Goal: Task Accomplishment & Management: Complete application form

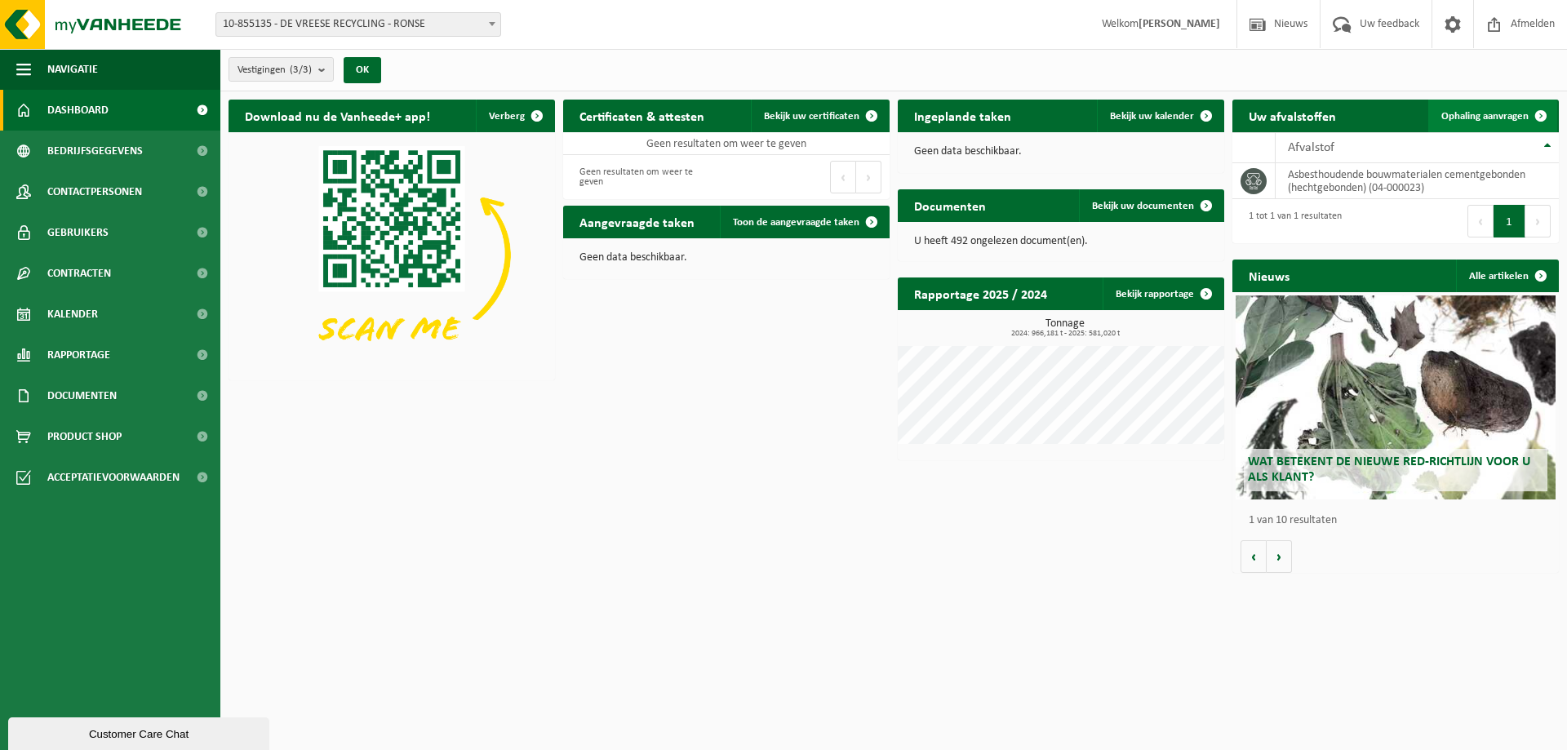
click at [1470, 118] on span "Ophaling aanvragen" at bounding box center [1485, 116] width 87 height 11
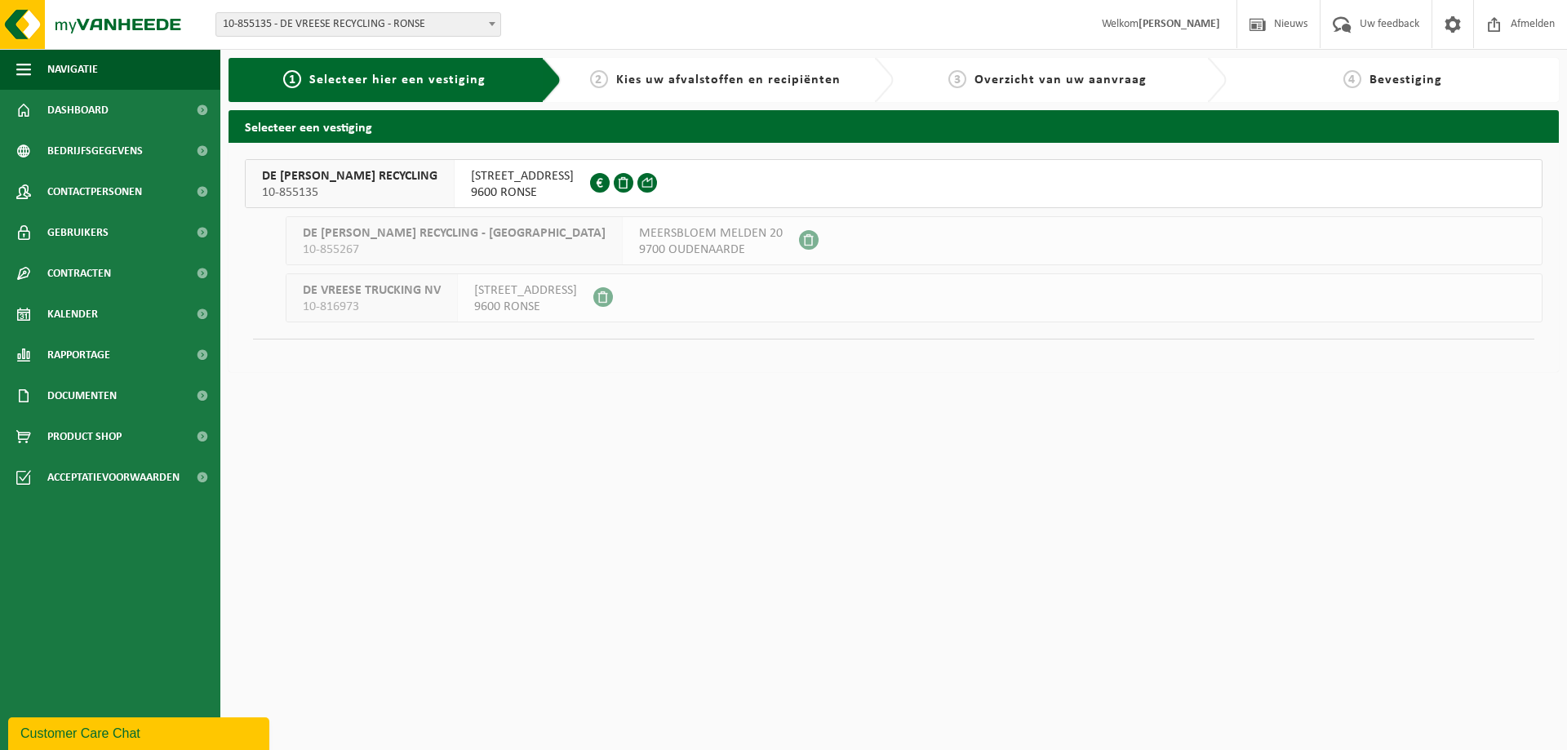
click at [471, 189] on span "9600 RONSE" at bounding box center [522, 193] width 103 height 16
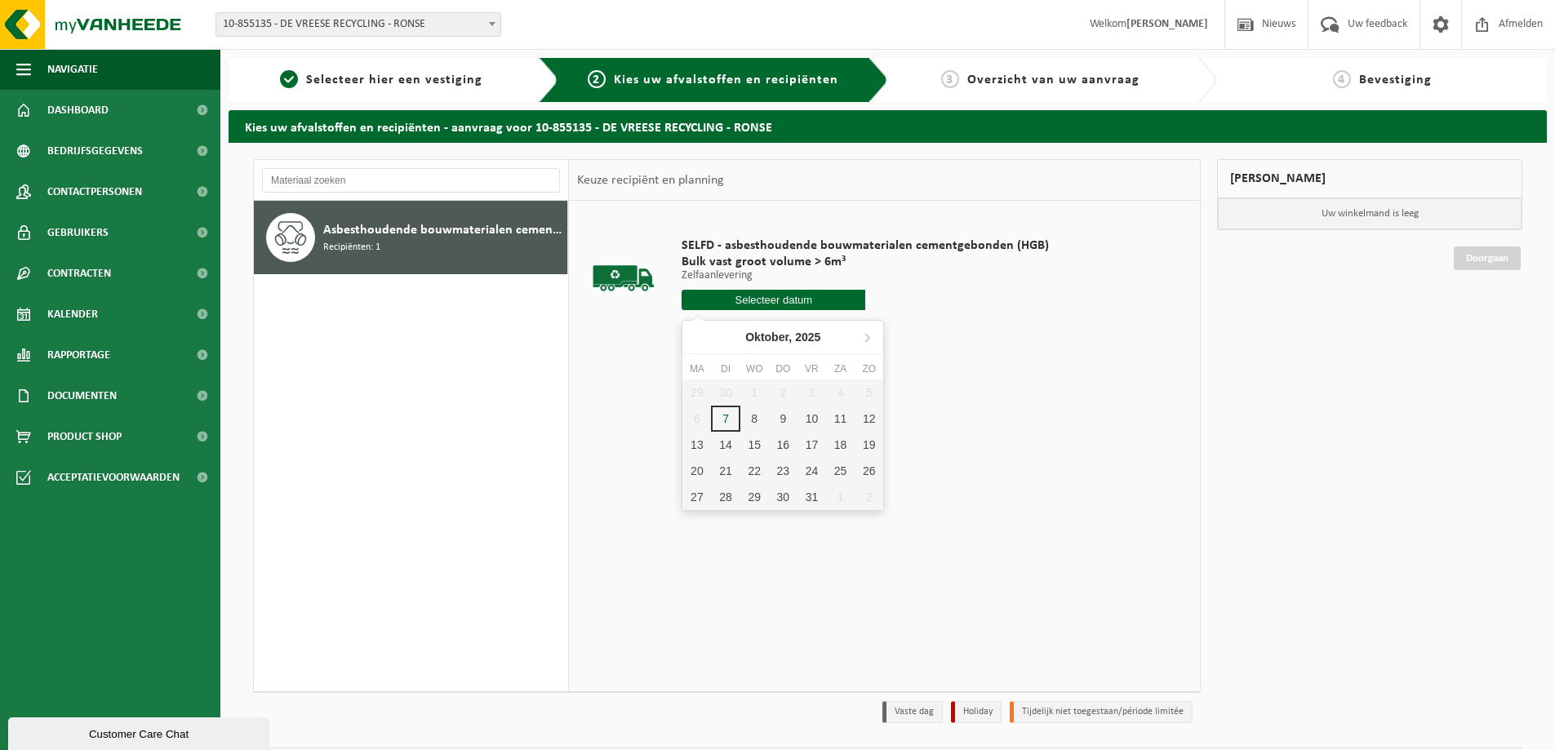
click at [768, 299] on input "text" at bounding box center [774, 300] width 184 height 20
click at [753, 418] on div "8" at bounding box center [754, 419] width 29 height 26
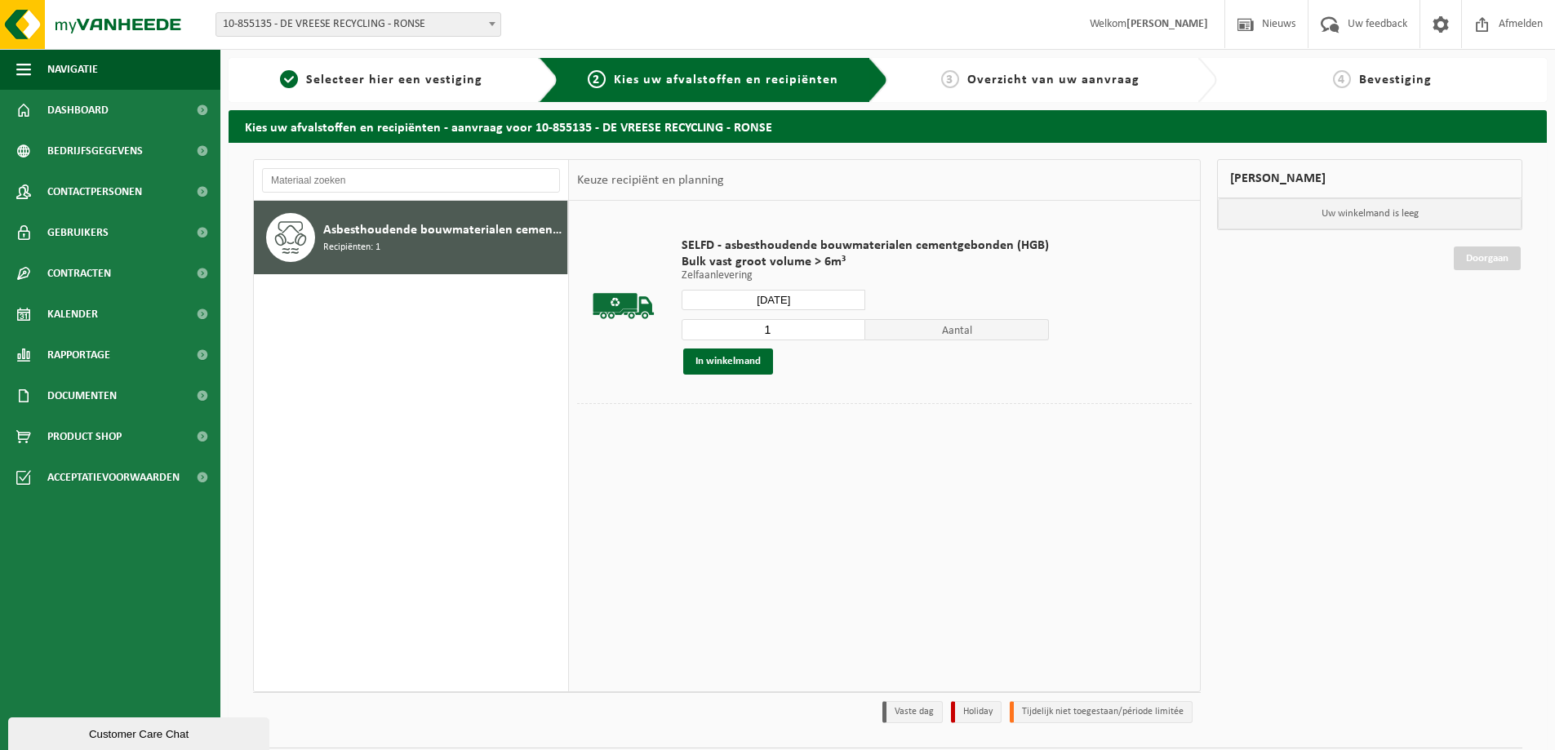
type input "Van 2025-10-08"
click at [851, 327] on input "2" at bounding box center [774, 329] width 184 height 21
click at [851, 327] on input "3" at bounding box center [774, 329] width 184 height 21
type input "4"
click at [852, 327] on input "4" at bounding box center [774, 329] width 184 height 21
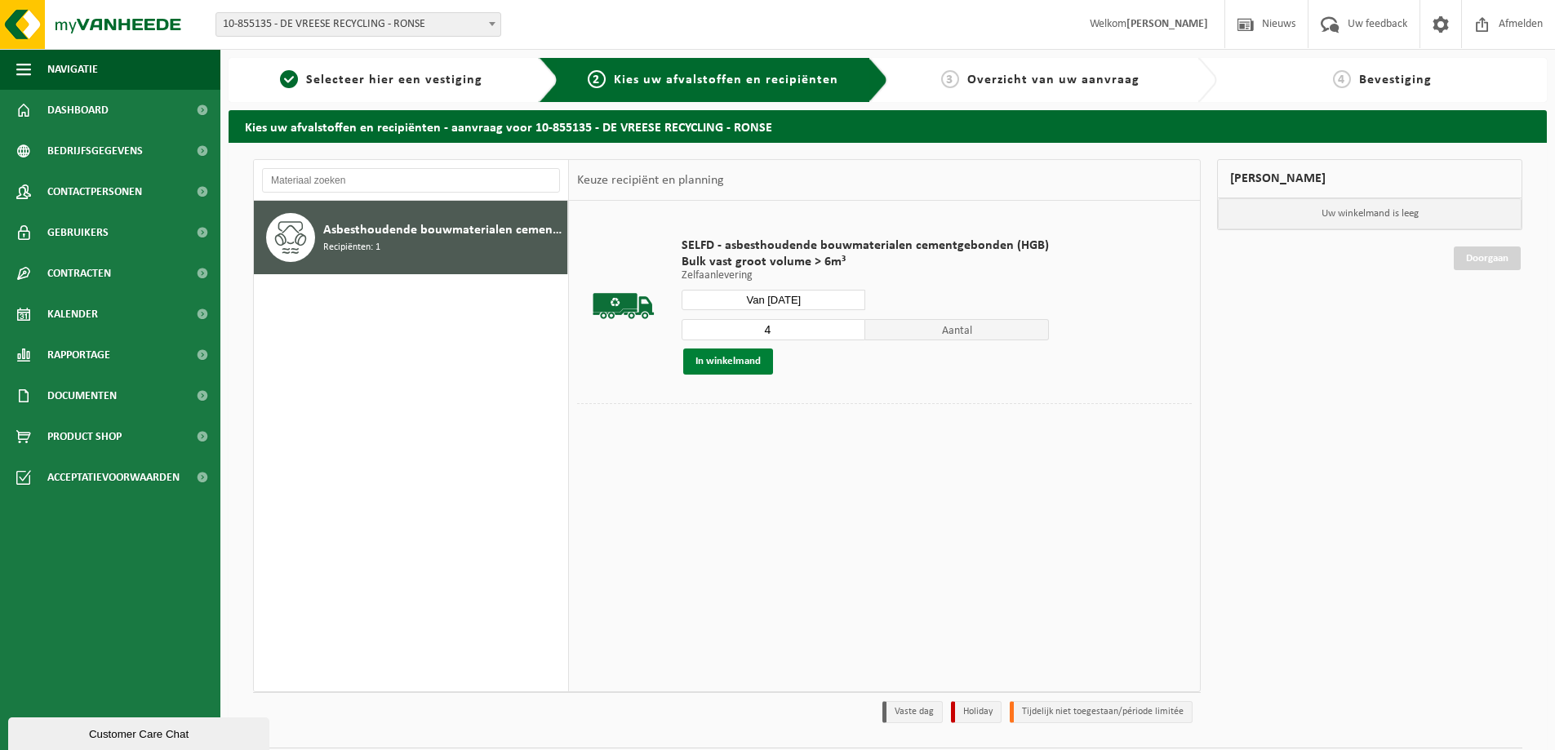
click at [744, 365] on button "In winkelmand" at bounding box center [728, 362] width 90 height 26
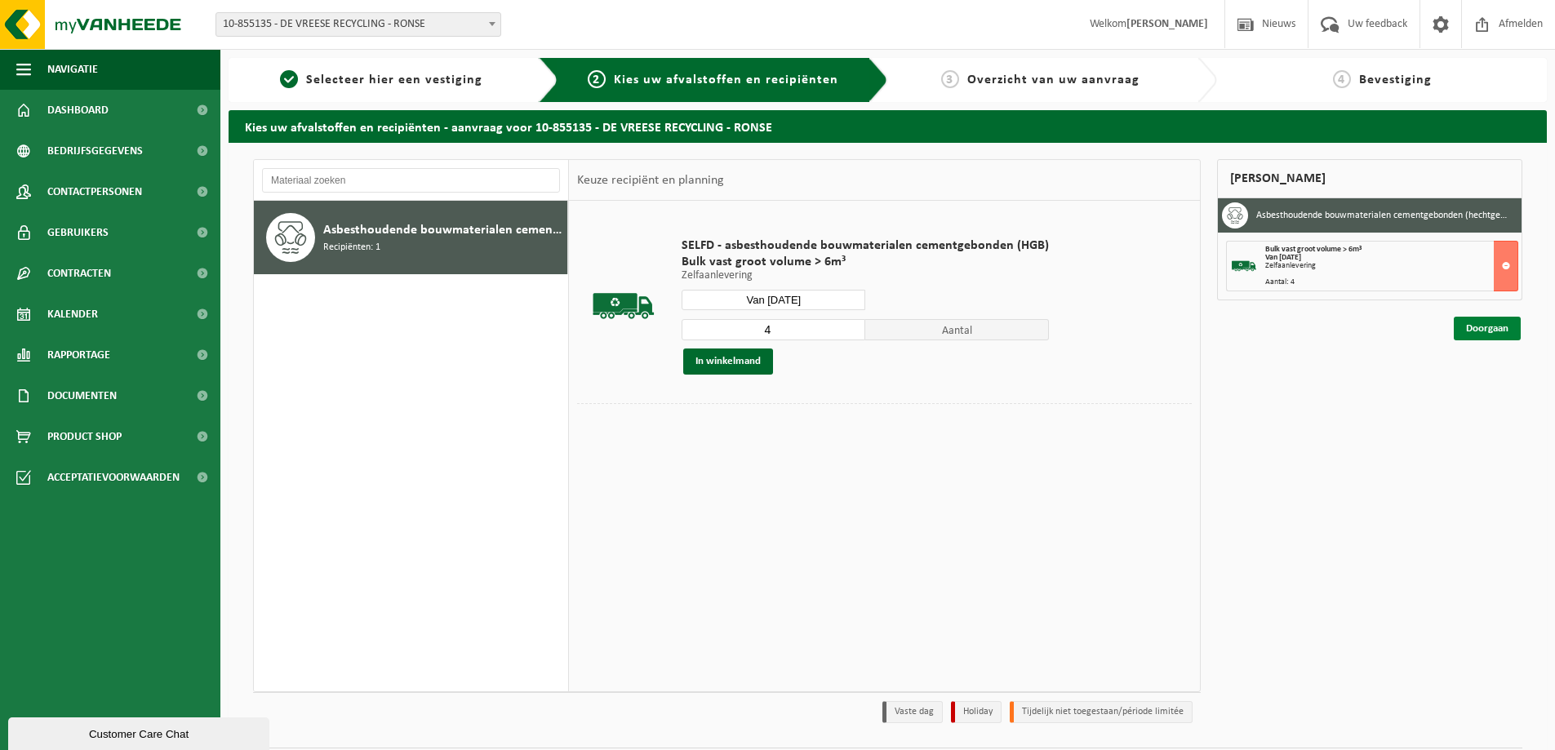
click at [1470, 334] on link "Doorgaan" at bounding box center [1487, 329] width 67 height 24
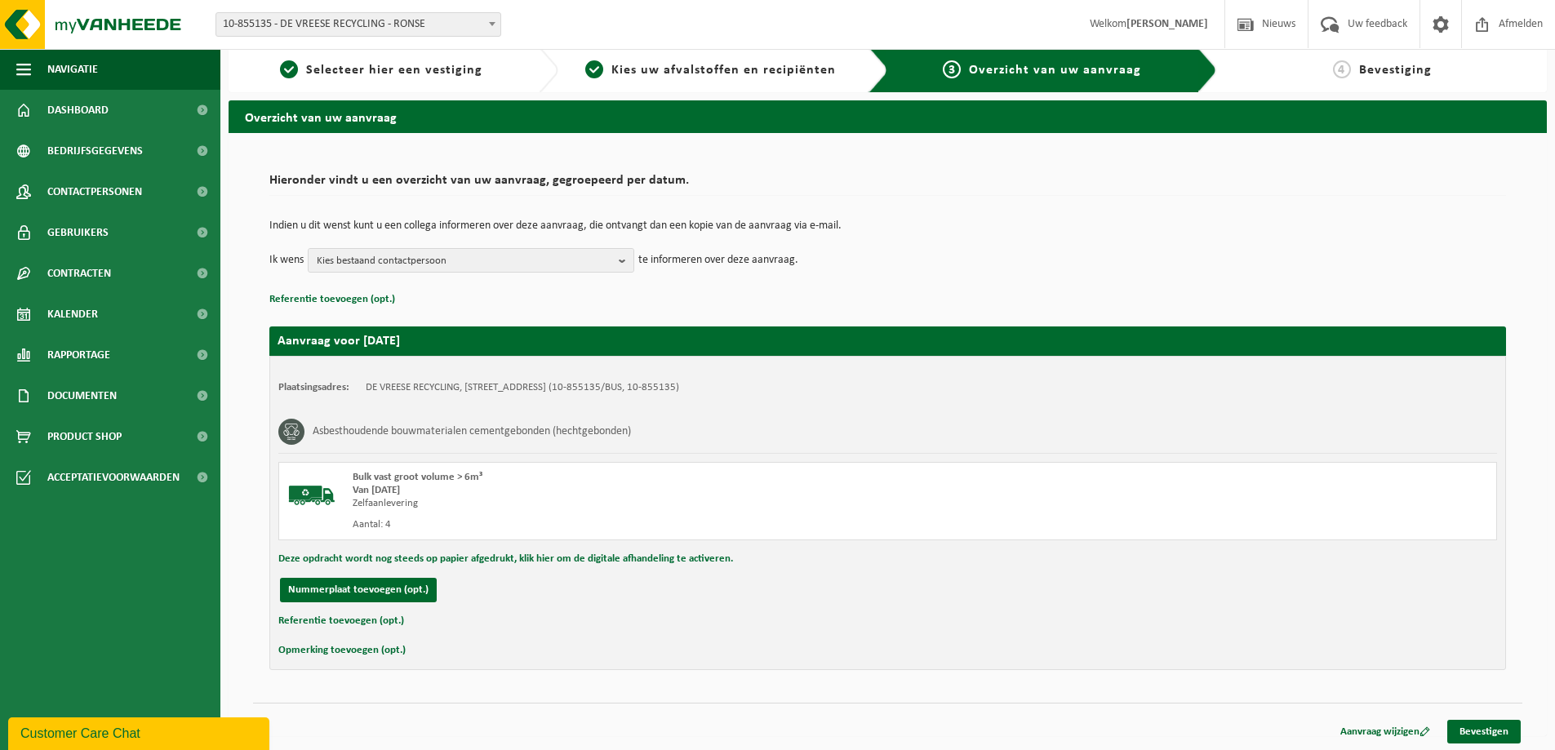
scroll to position [12, 0]
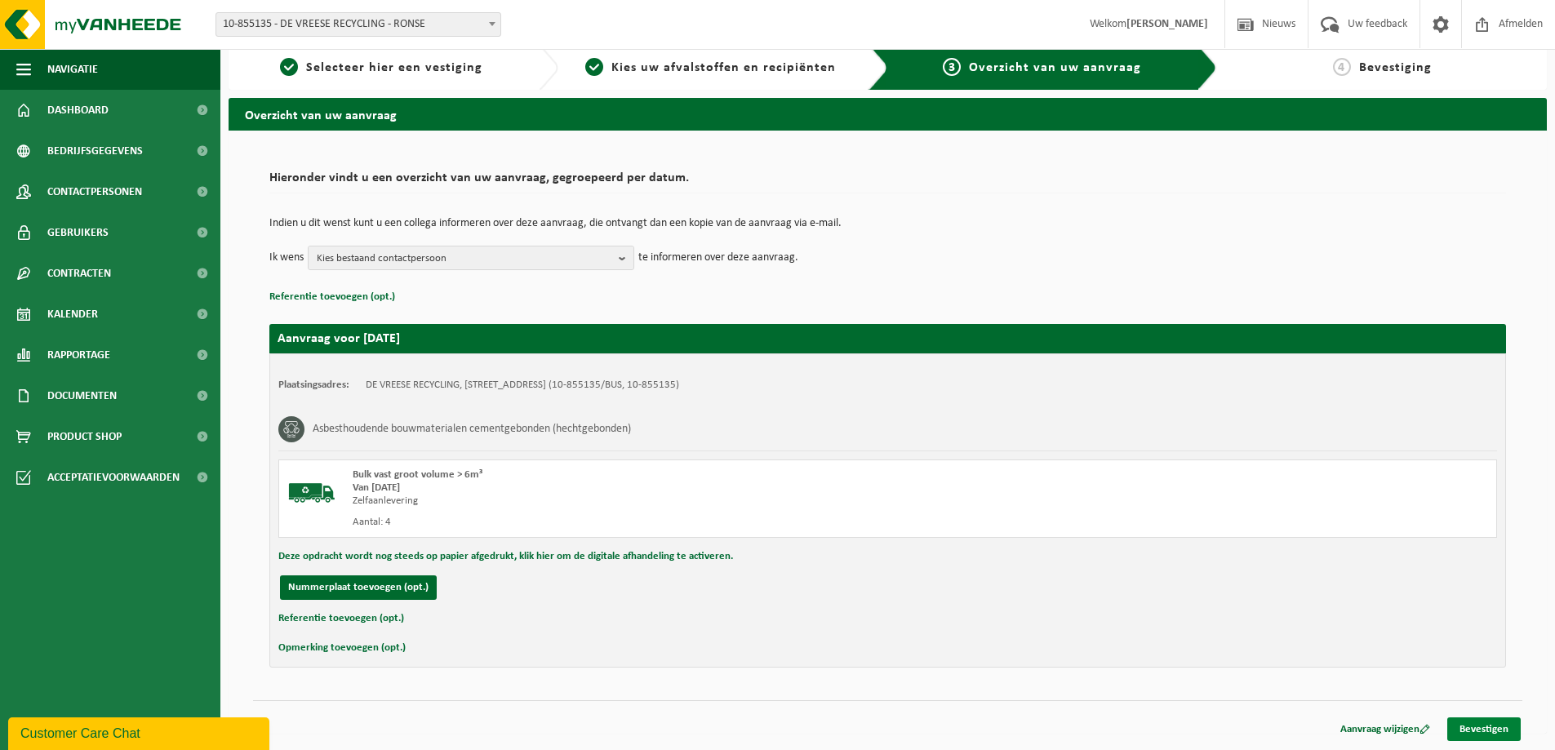
click at [1487, 729] on link "Bevestigen" at bounding box center [1483, 730] width 73 height 24
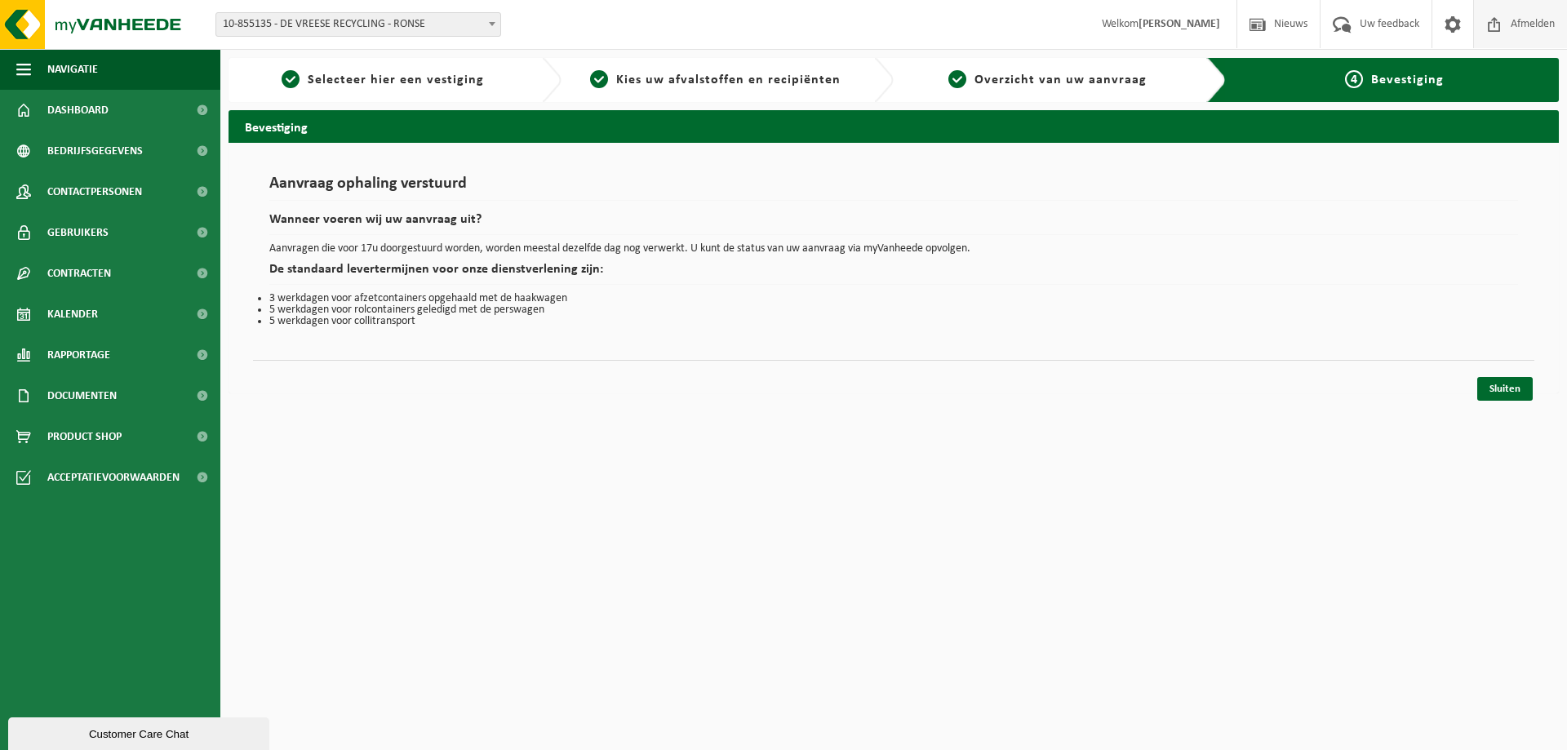
click at [1519, 20] on span "Afmelden" at bounding box center [1533, 24] width 52 height 48
